Goal: Information Seeking & Learning: Learn about a topic

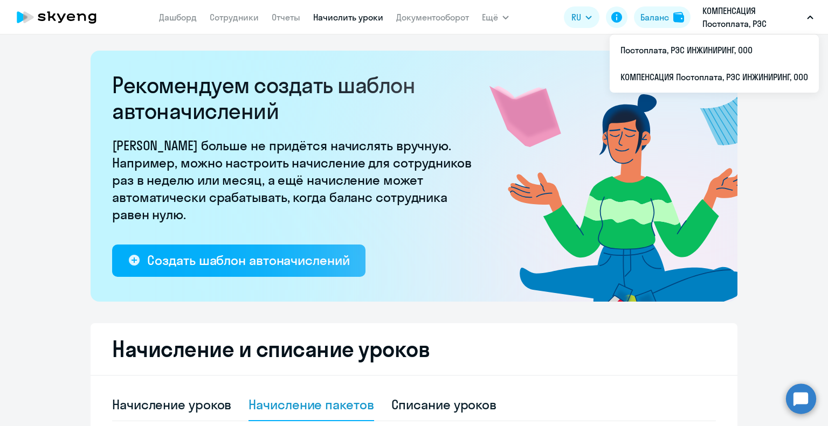
select select "10"
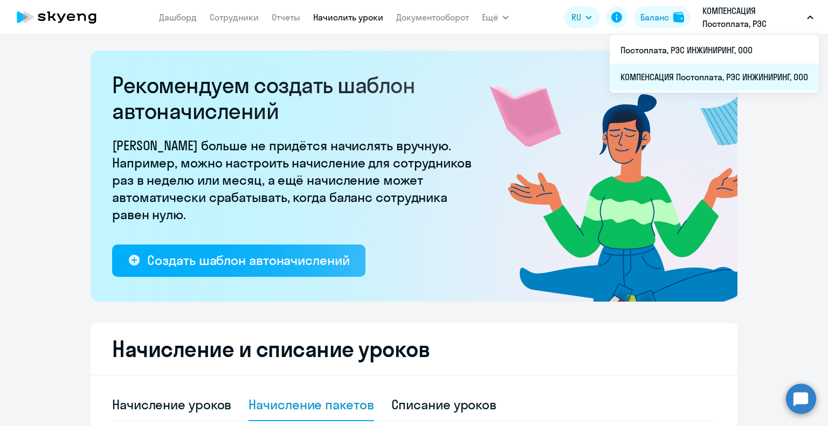
click at [654, 77] on li "КОМПЕНСАЦИЯ Постоплата, РЭС ИНЖИНИРИНГ, ООО" at bounding box center [713, 77] width 209 height 27
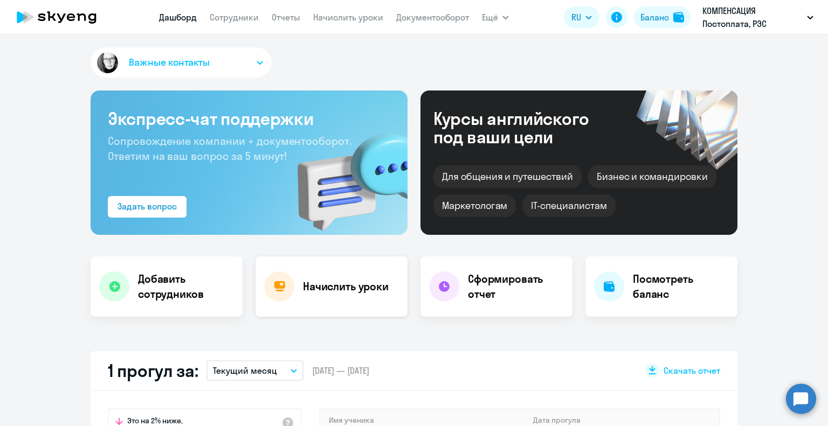
select select "30"
click at [228, 18] on link "Сотрудники" at bounding box center [234, 17] width 49 height 11
select select "30"
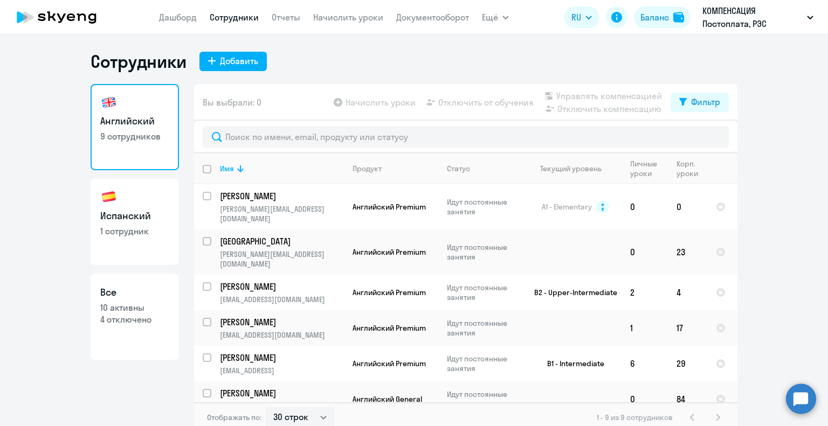
click at [149, 306] on p "10 активны" at bounding box center [134, 308] width 69 height 12
select select "30"
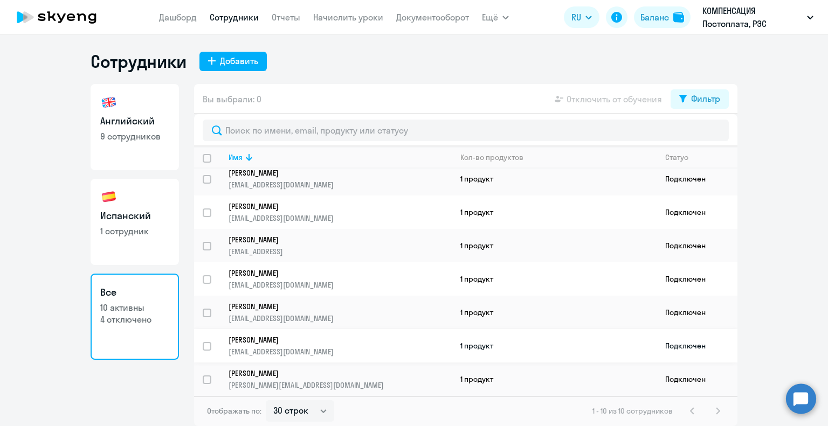
scroll to position [110, 0]
click at [704, 99] on div "Фильтр" at bounding box center [705, 98] width 29 height 13
click at [715, 135] on span at bounding box center [711, 134] width 18 height 11
click at [702, 134] on input "checkbox" at bounding box center [701, 134] width 1 height 1
checkbox input "true"
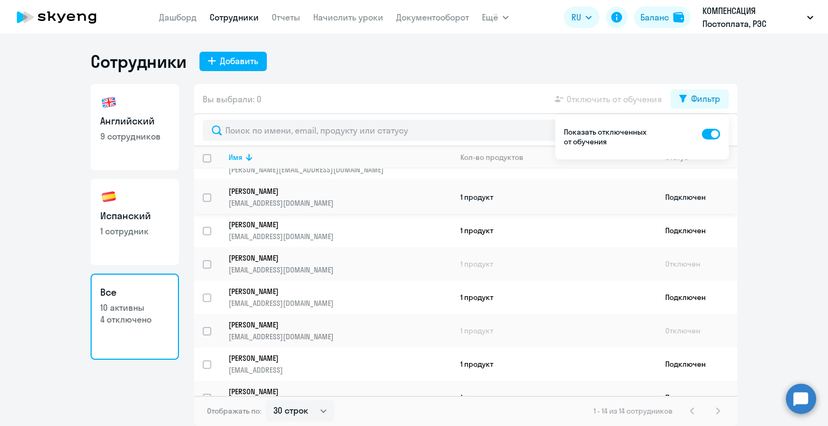
scroll to position [108, 0]
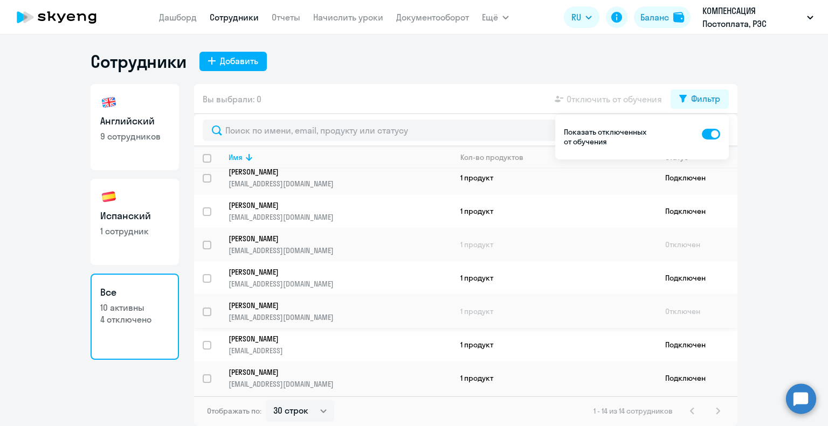
click at [285, 309] on p "[PERSON_NAME]" at bounding box center [332, 306] width 208 height 10
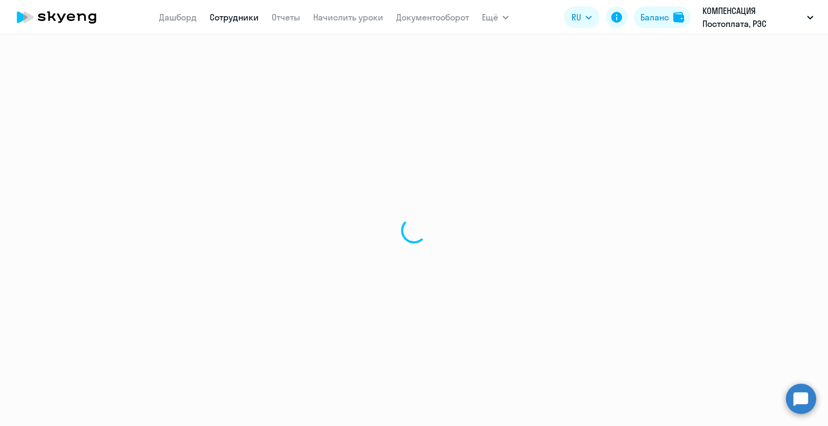
select select "english"
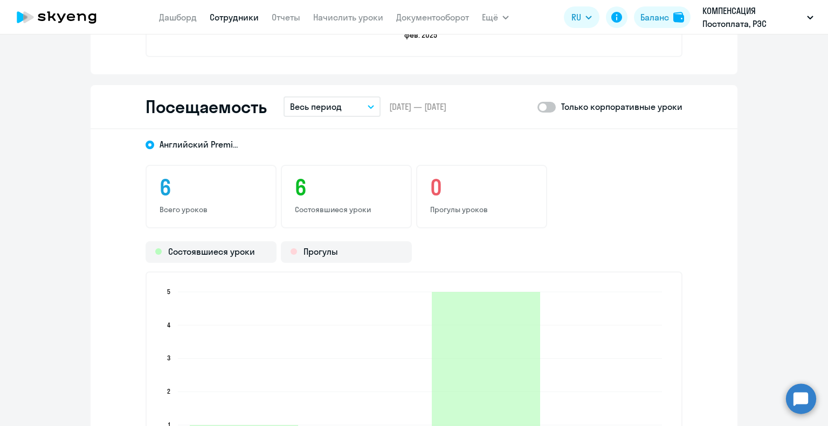
scroll to position [1293, 0]
